Goal: Find specific page/section: Find specific page/section

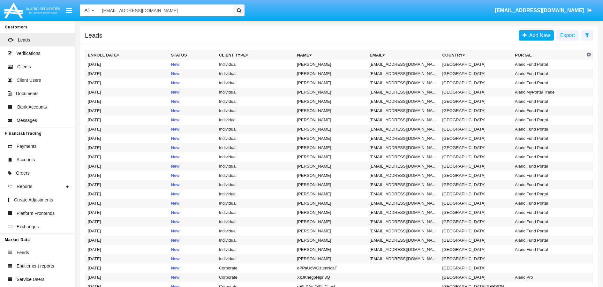
type input "[EMAIL_ADDRESS][DOMAIN_NAME]"
click at [240, 11] on icon at bounding box center [239, 10] width 4 height 5
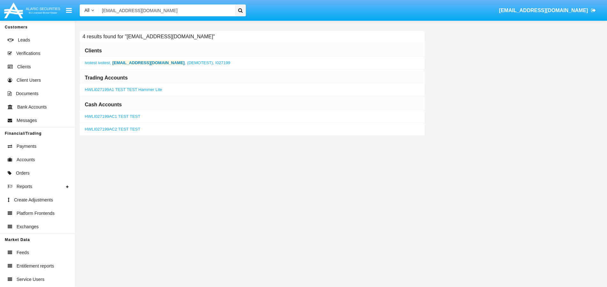
click at [106, 90] on link "HWLI027199A1 TEST TEST Hammer Lite" at bounding box center [124, 89] width 78 height 5
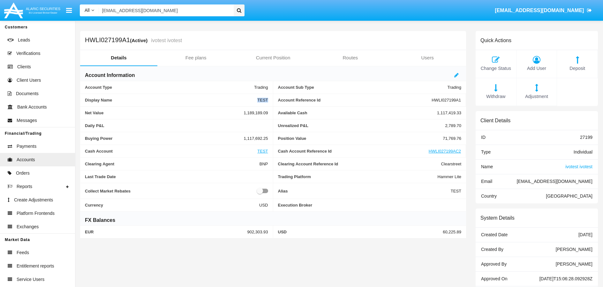
drag, startPoint x: 256, startPoint y: 100, endPoint x: 271, endPoint y: 98, distance: 15.4
click at [271, 98] on div "Display Name TEST" at bounding box center [176, 100] width 193 height 13
